Goal: Information Seeking & Learning: Learn about a topic

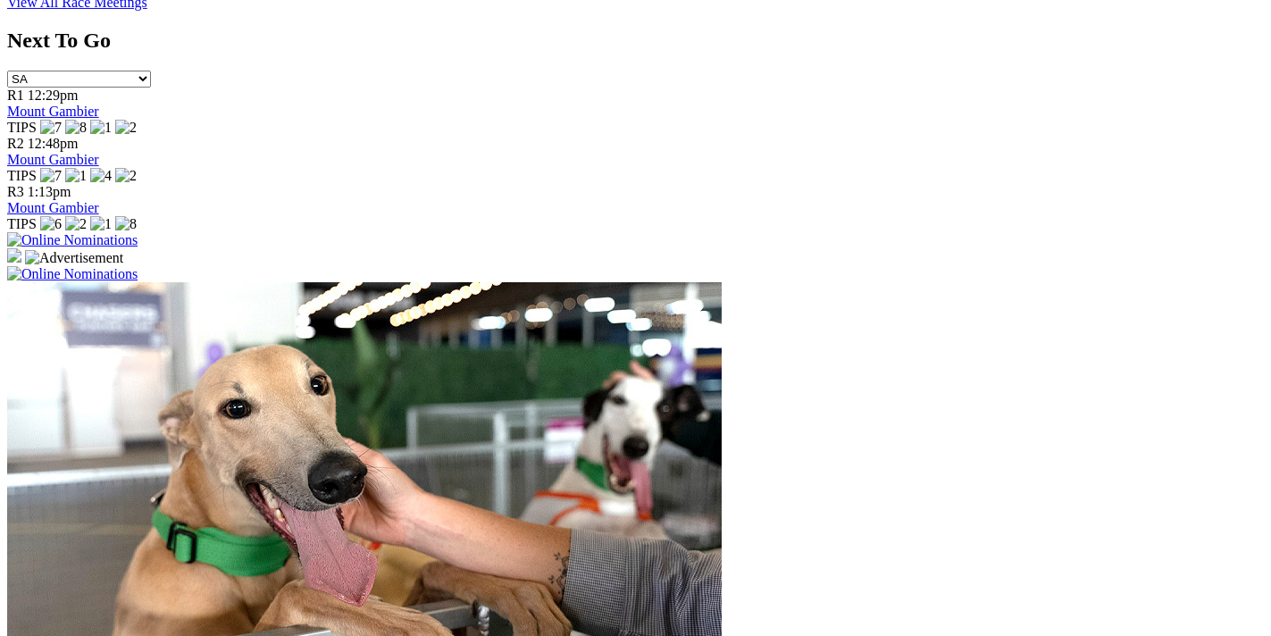
scroll to position [1431, 0]
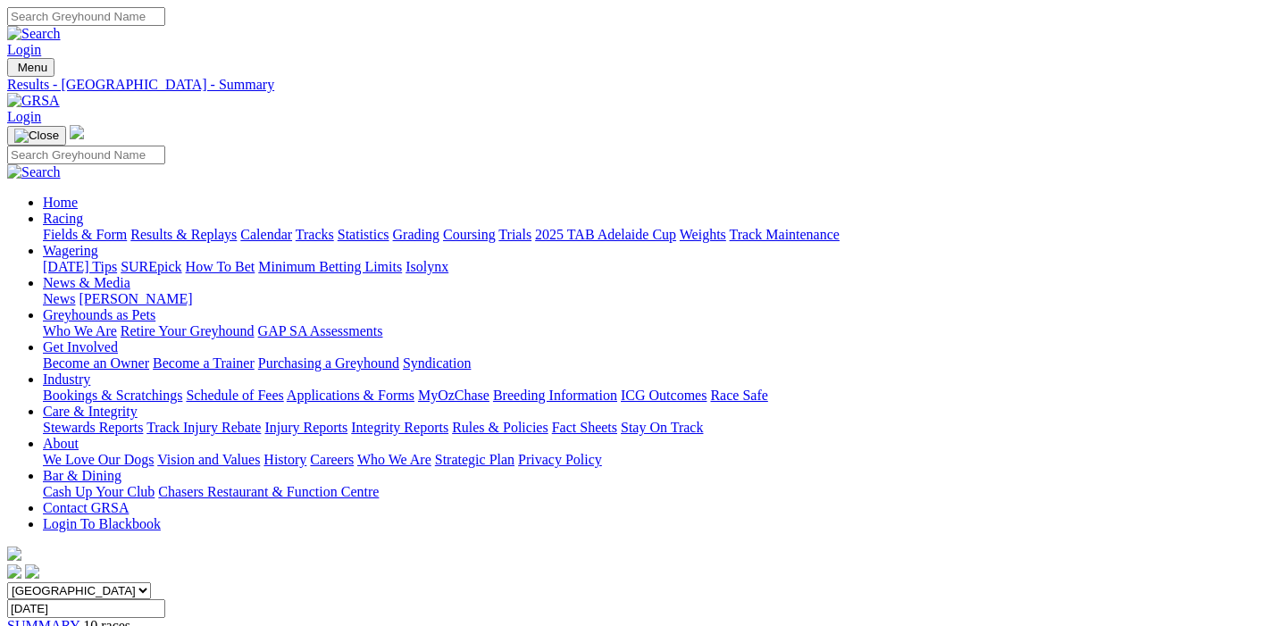
scroll to position [375, 0]
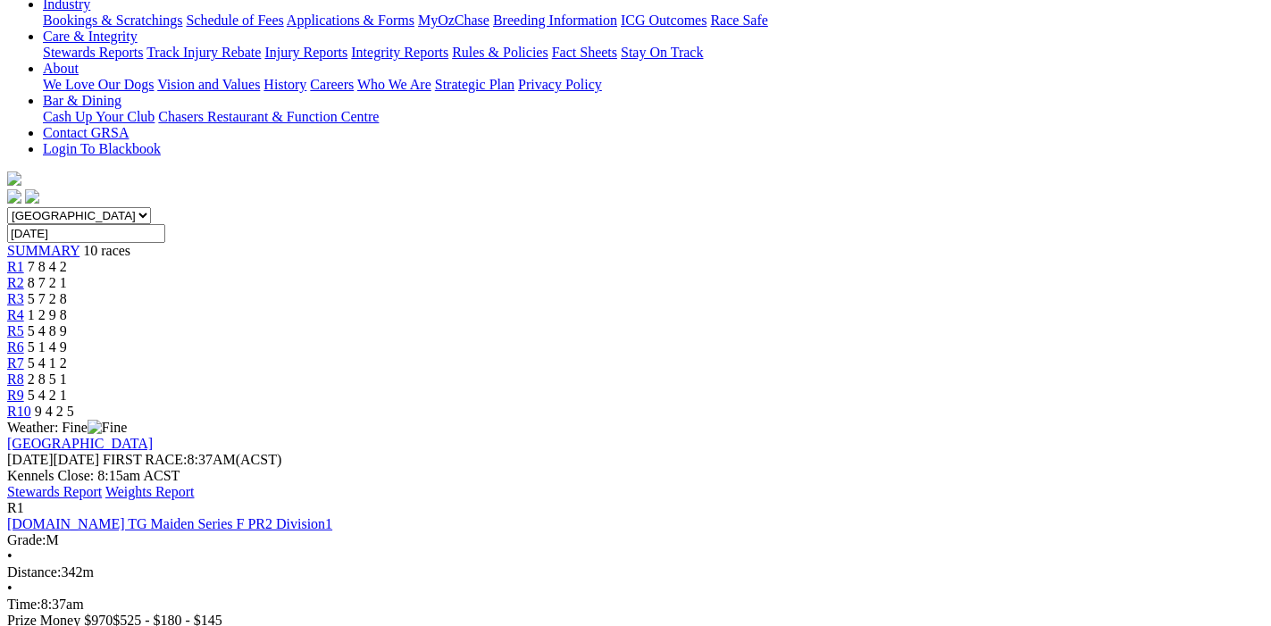
click at [102, 484] on link "Stewards Report" at bounding box center [54, 491] width 95 height 15
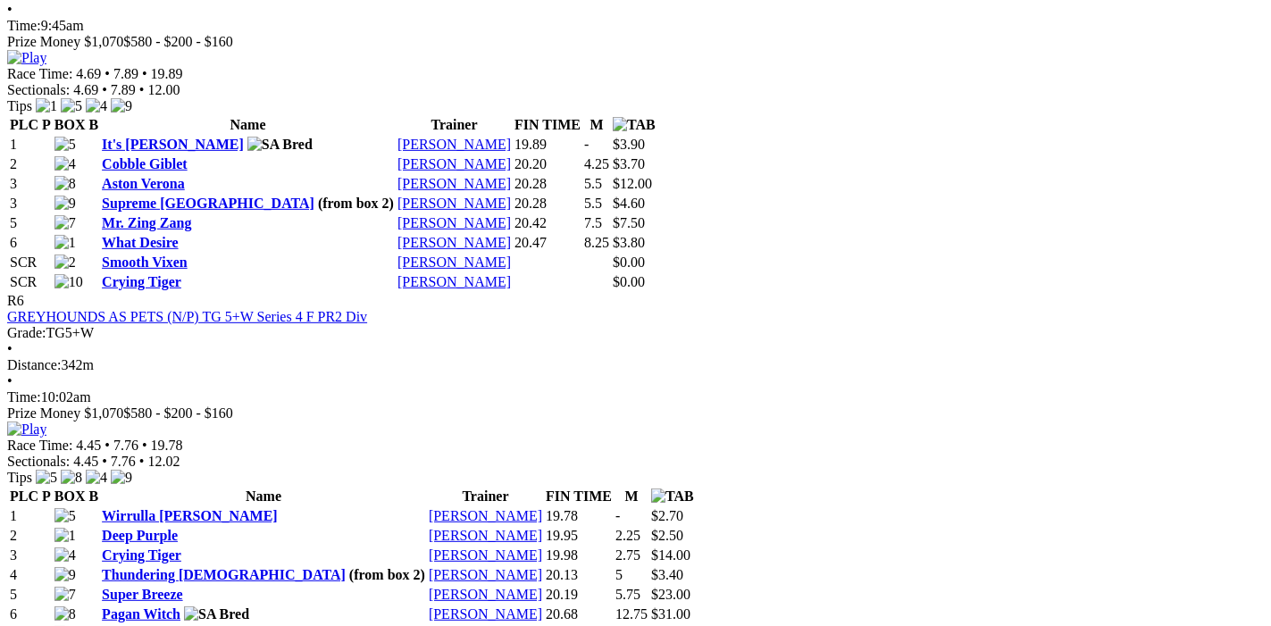
scroll to position [2346, 0]
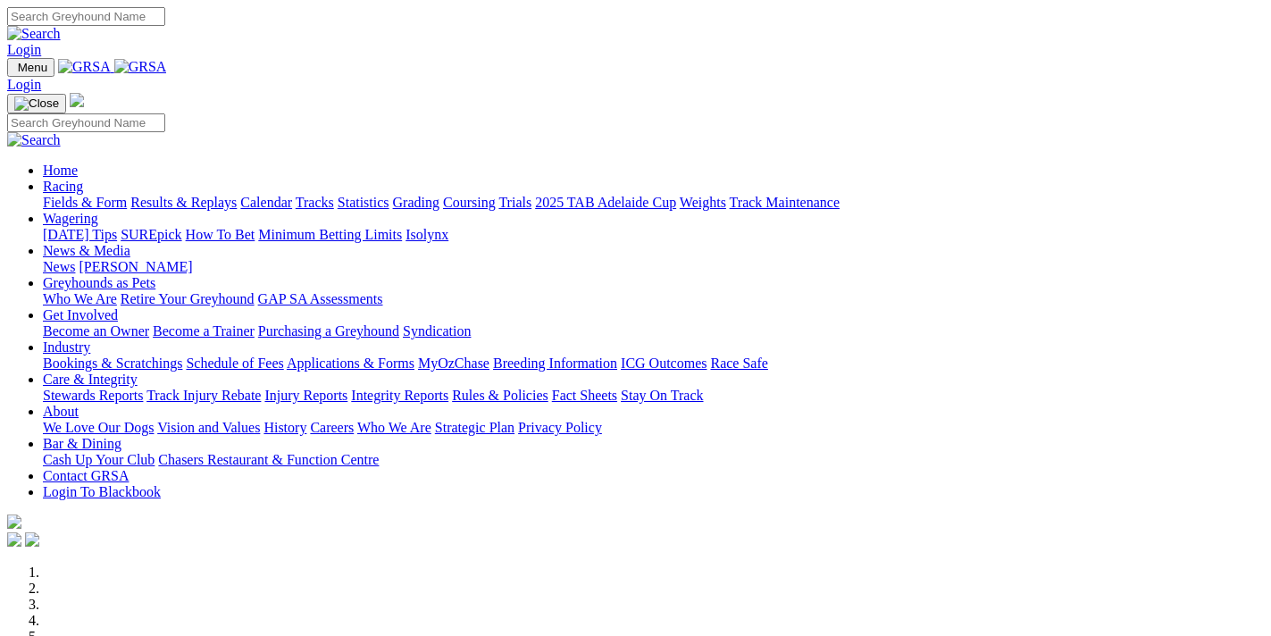
scroll to position [3627, 0]
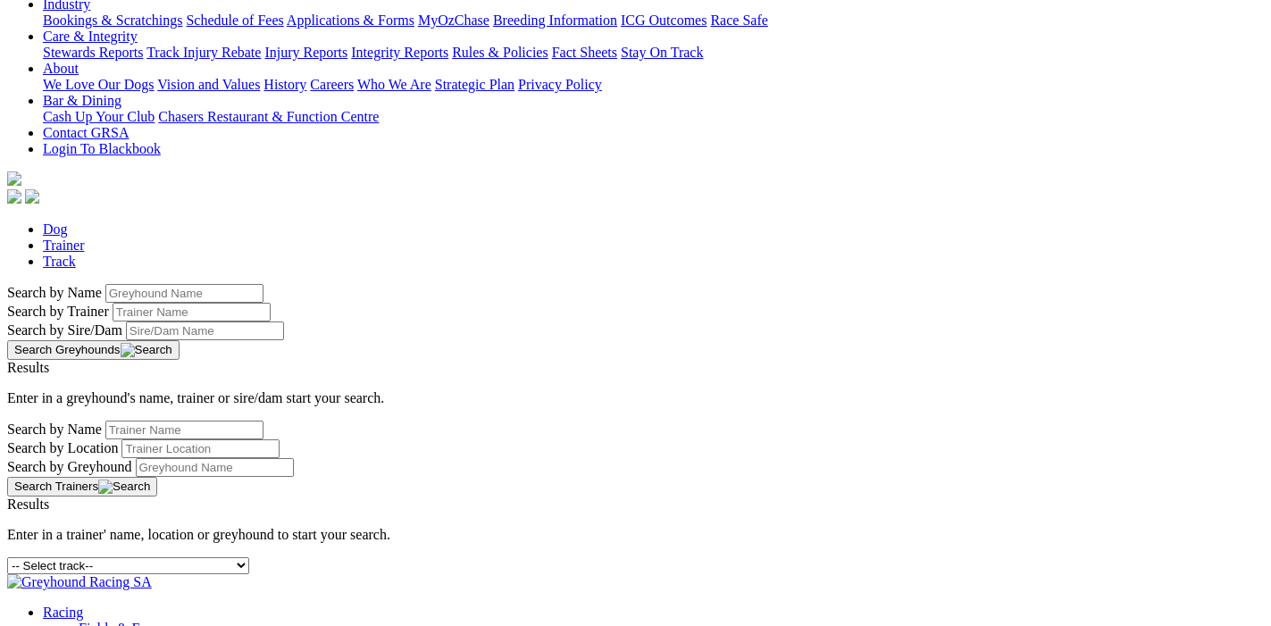
scroll to position [656, 0]
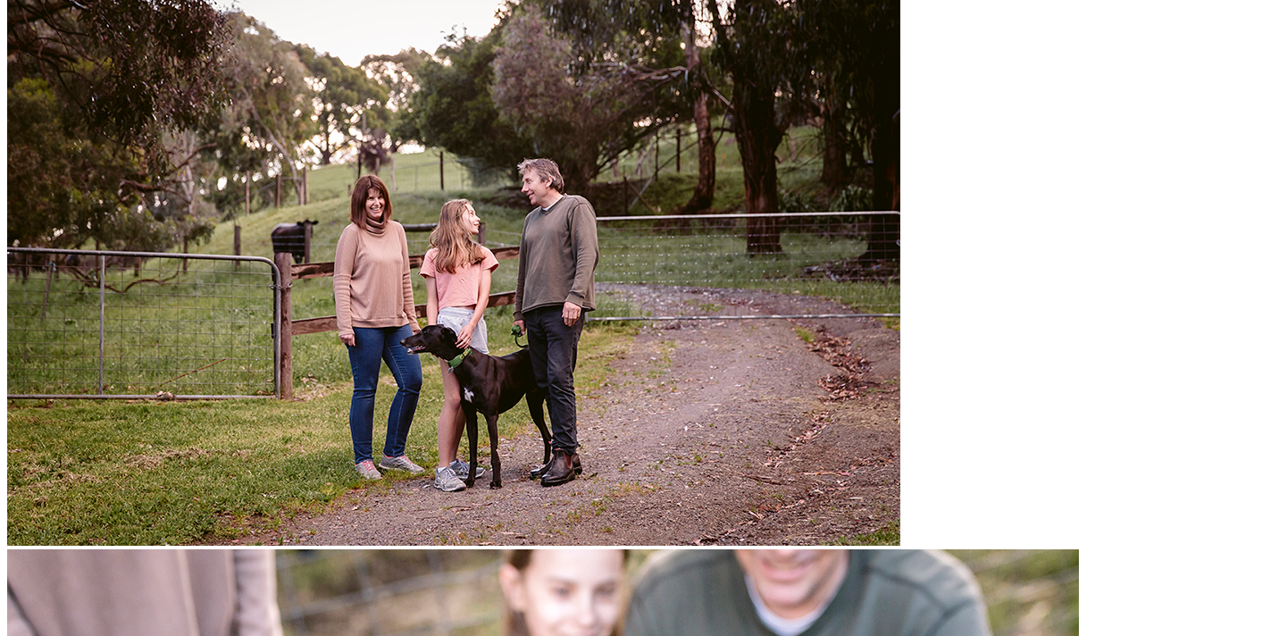
scroll to position [2290, 0]
